Goal: Task Accomplishment & Management: Use online tool/utility

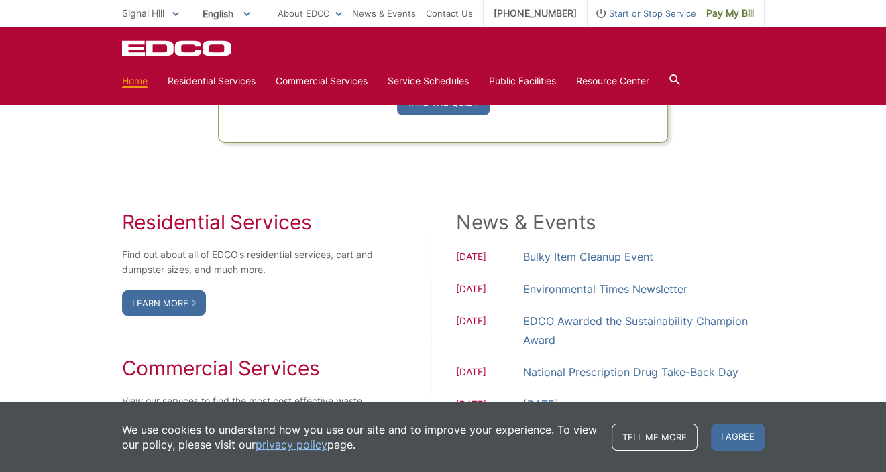
scroll to position [1073, 0]
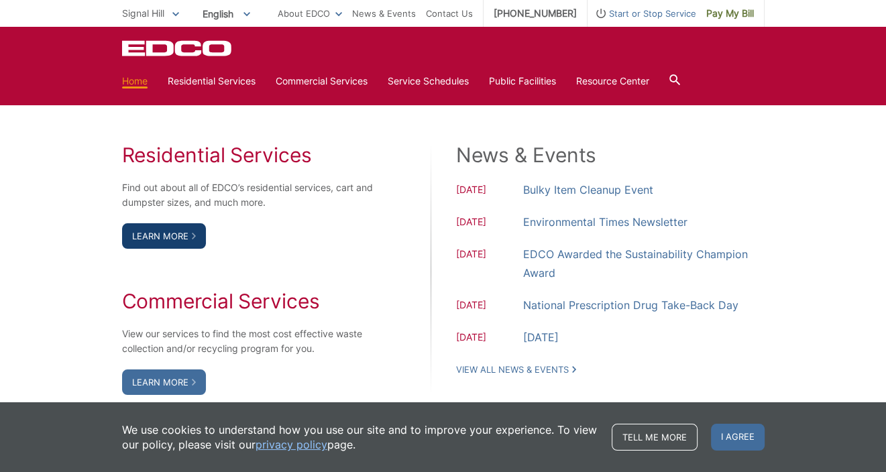
click at [154, 238] on link "Learn More" at bounding box center [164, 235] width 84 height 25
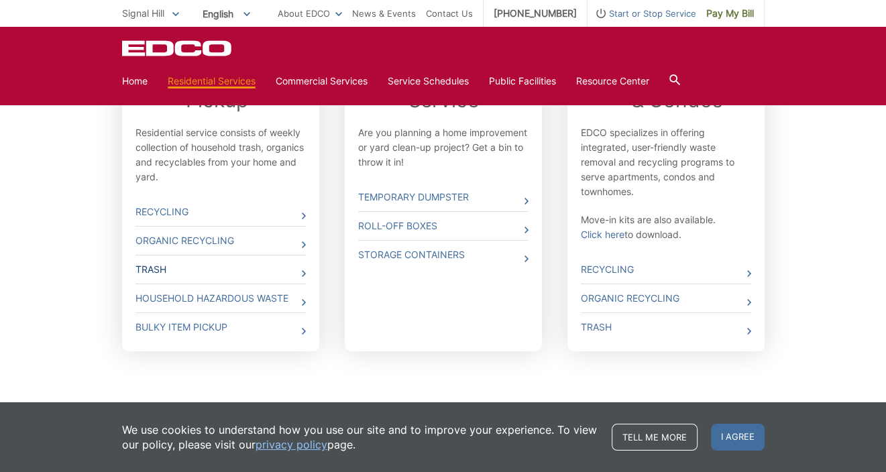
scroll to position [499, 0]
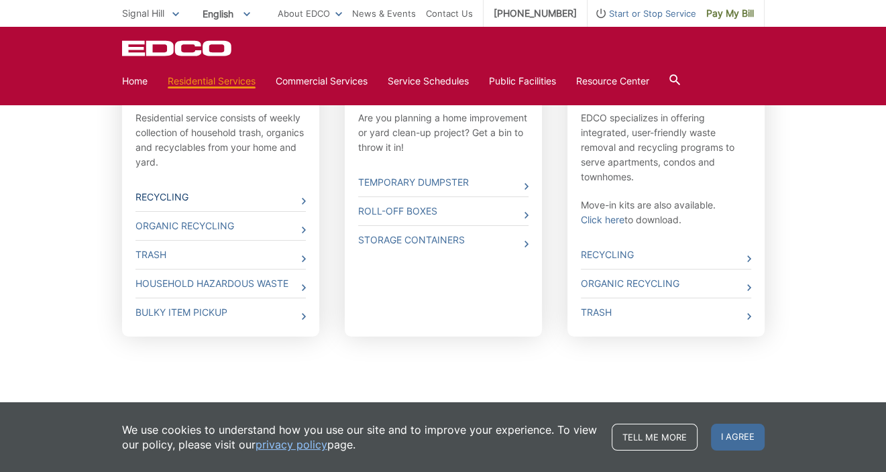
click at [168, 195] on link "Recycling" at bounding box center [220, 197] width 170 height 28
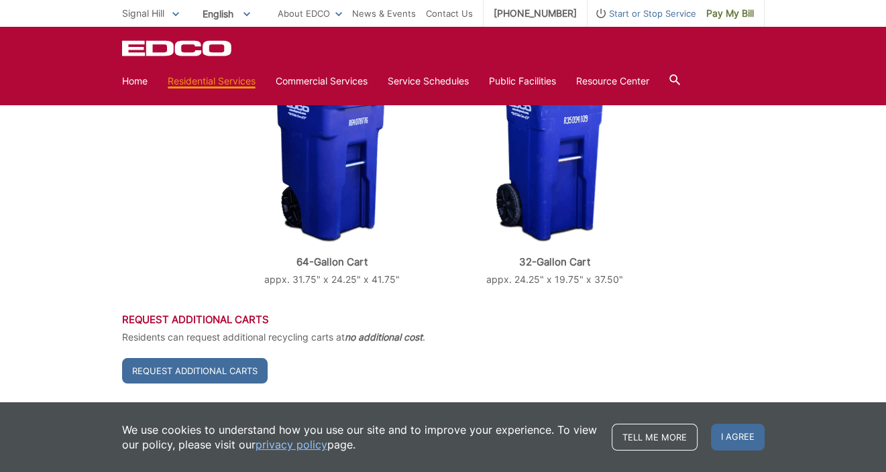
scroll to position [402, 0]
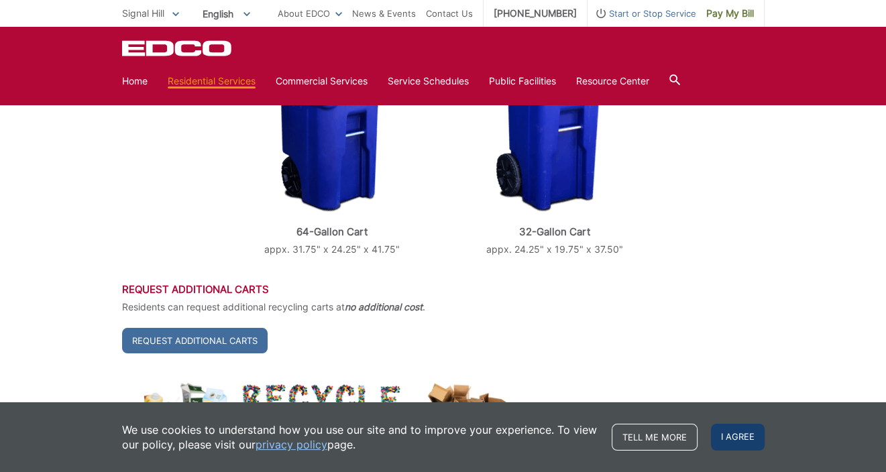
click at [741, 442] on span "I agree" at bounding box center [738, 437] width 54 height 27
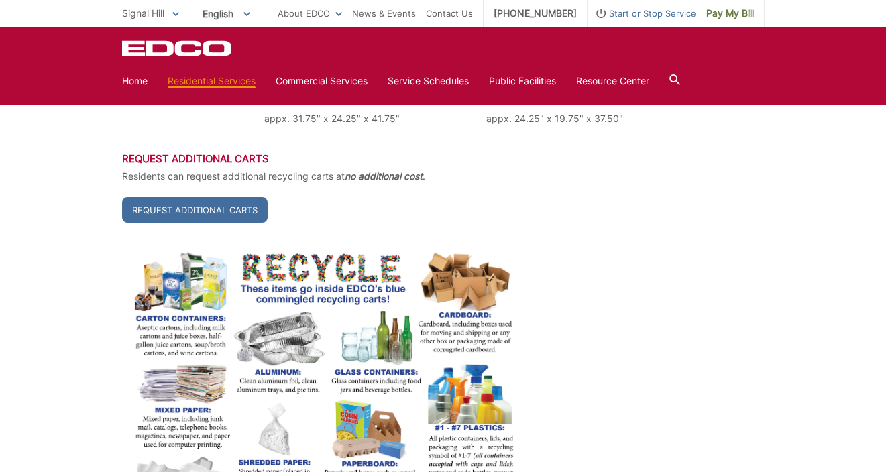
scroll to position [536, 0]
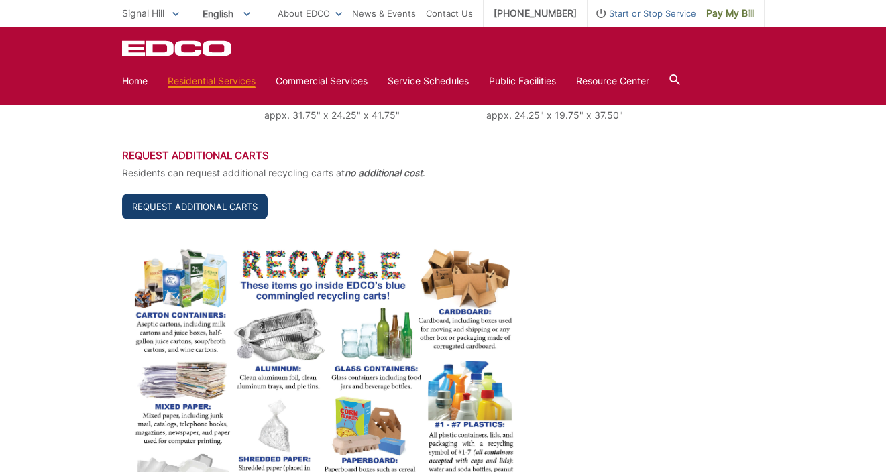
click at [217, 212] on link "Request Additional Carts" at bounding box center [194, 206] width 145 height 25
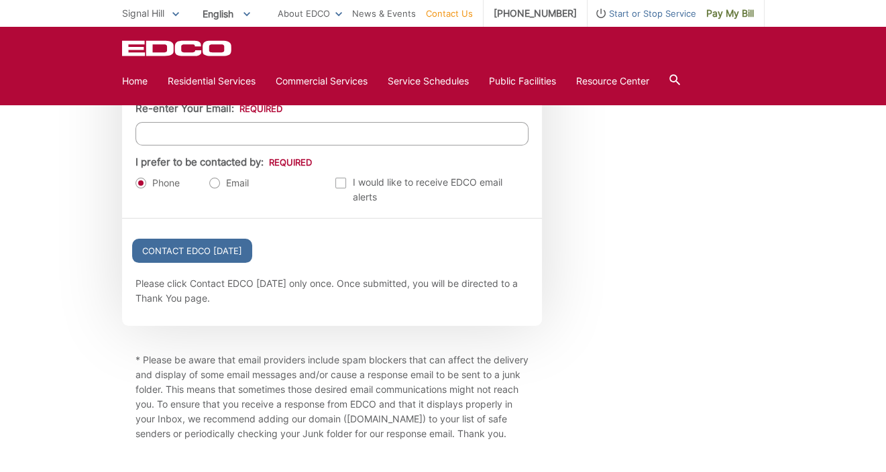
scroll to position [1659, 0]
